Goal: Task Accomplishment & Management: Use online tool/utility

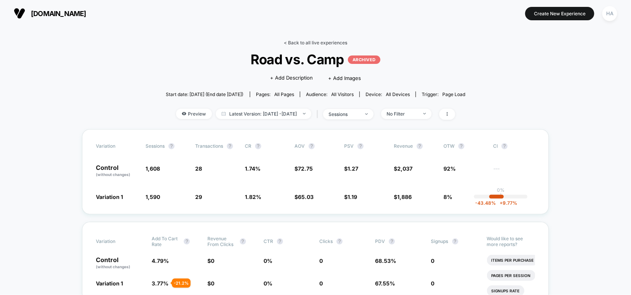
click at [306, 42] on link "< Back to all live experiences" at bounding box center [315, 43] width 63 height 6
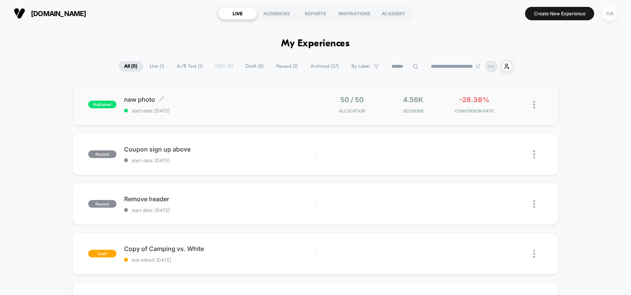
click at [290, 104] on div "new photo Click to edit experience details Click to edit experience details sta…" at bounding box center [219, 105] width 191 height 18
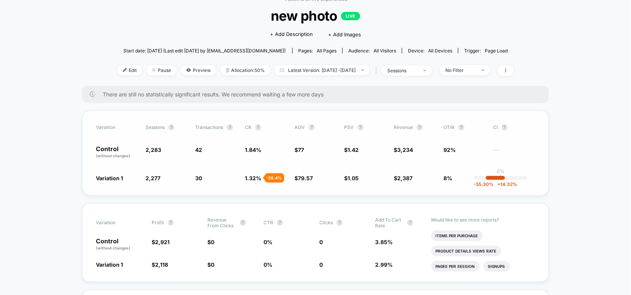
scroll to position [43, 0]
click at [151, 70] on span "Pause" at bounding box center [161, 70] width 31 height 10
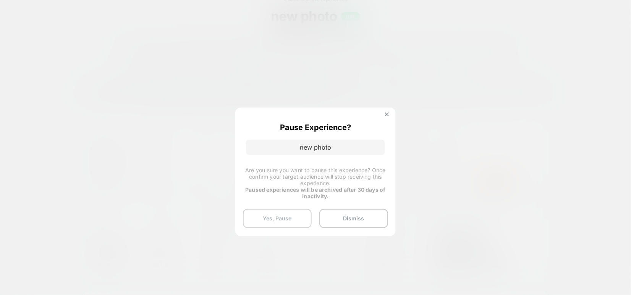
click at [284, 220] on button "Yes, Pause" at bounding box center [277, 218] width 69 height 19
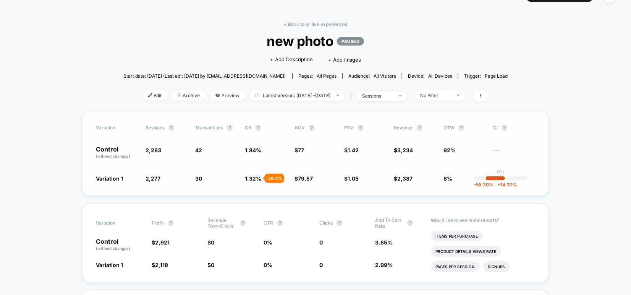
scroll to position [0, 0]
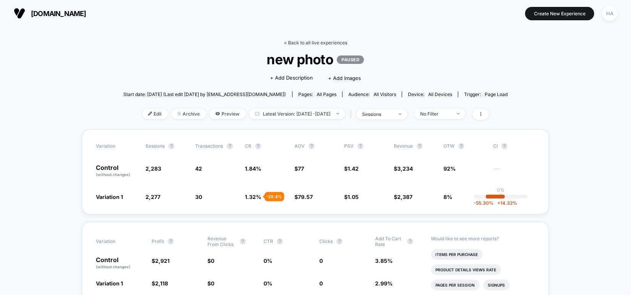
click at [319, 42] on link "< Back to all live experiences" at bounding box center [315, 43] width 63 height 6
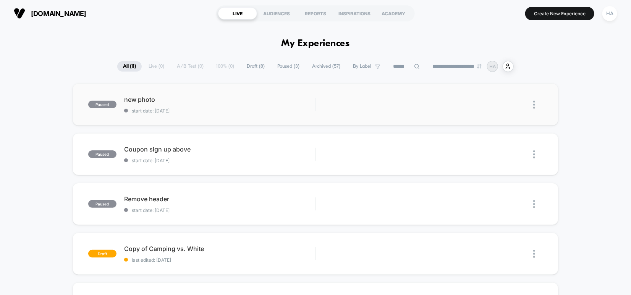
click at [535, 105] on img at bounding box center [534, 104] width 2 height 8
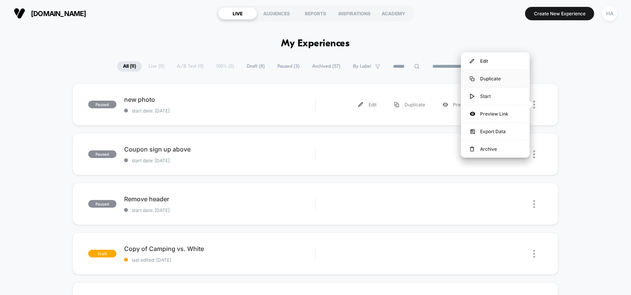
click at [497, 77] on div "Duplicate" at bounding box center [495, 78] width 69 height 17
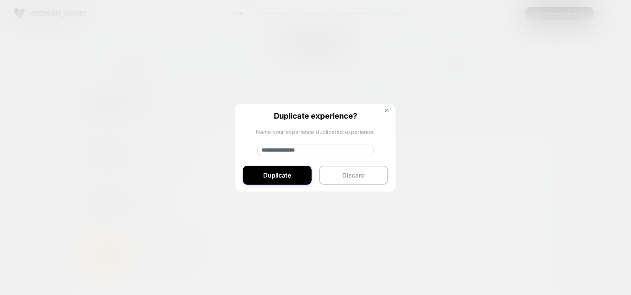
click at [321, 151] on input "**********" at bounding box center [315, 149] width 116 height 11
type input "**********"
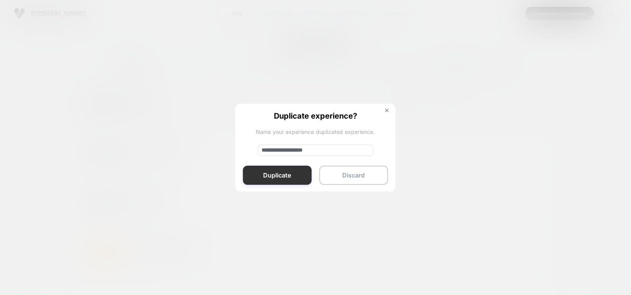
click at [279, 170] on button "Duplicate" at bounding box center [277, 174] width 69 height 19
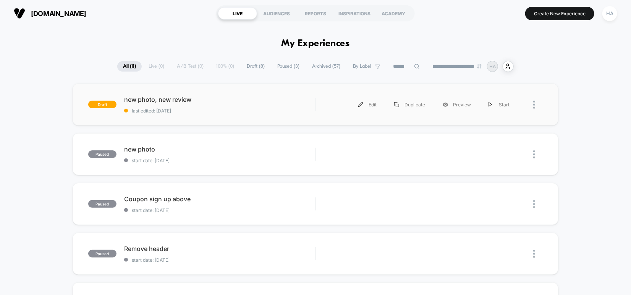
click at [227, 122] on div "draft new photo, new review last edited: 9/25/2025 Edit Duplicate Preview Start" at bounding box center [316, 104] width 486 height 42
